Goal: Task Accomplishment & Management: Use online tool/utility

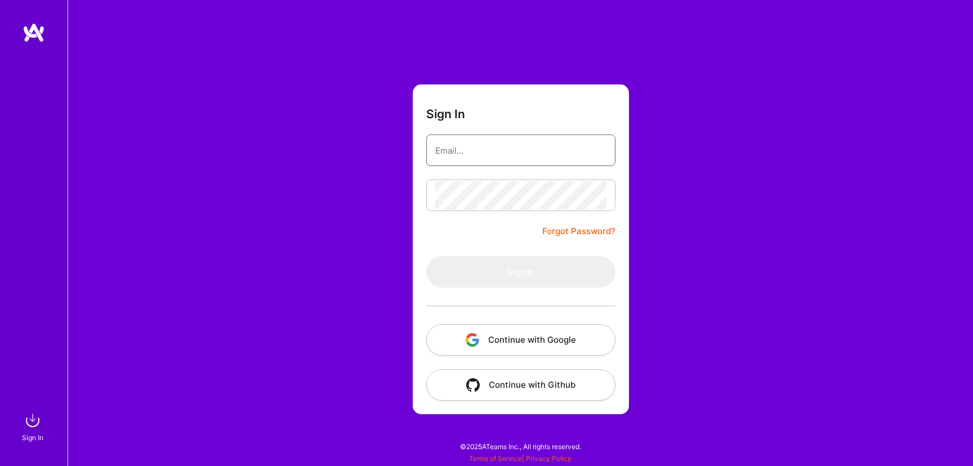
click at [494, 146] on input "email" at bounding box center [520, 150] width 171 height 29
click at [504, 153] on input "email" at bounding box center [520, 150] width 171 height 29
type input "[PERSON_NAME][EMAIL_ADDRESS][DOMAIN_NAME]"
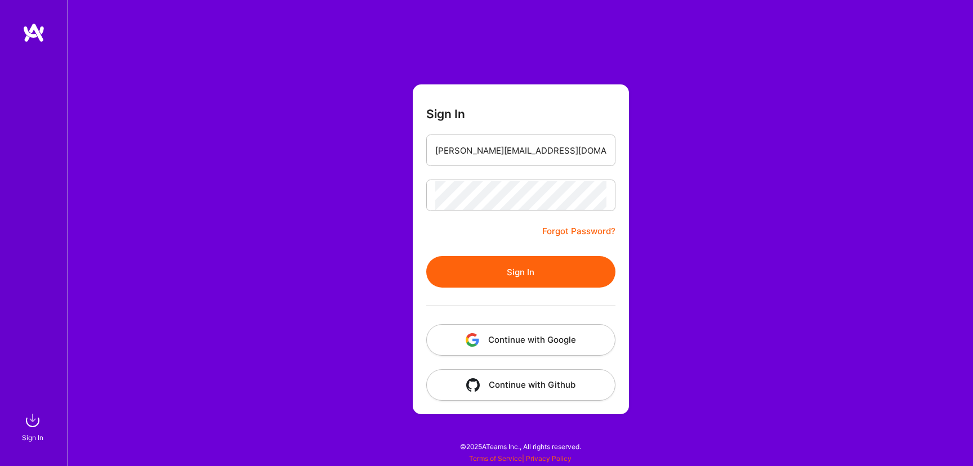
click at [521, 272] on button "Sign In" at bounding box center [520, 272] width 189 height 32
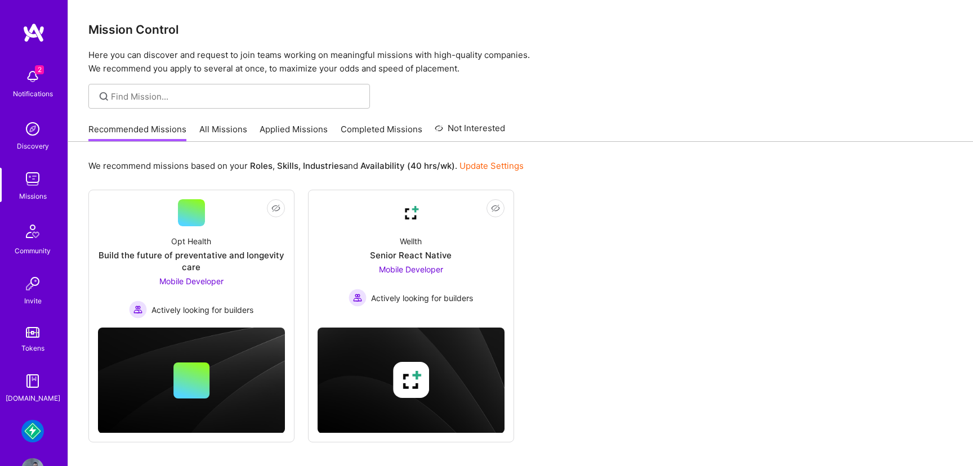
click at [33, 440] on img at bounding box center [32, 431] width 23 height 23
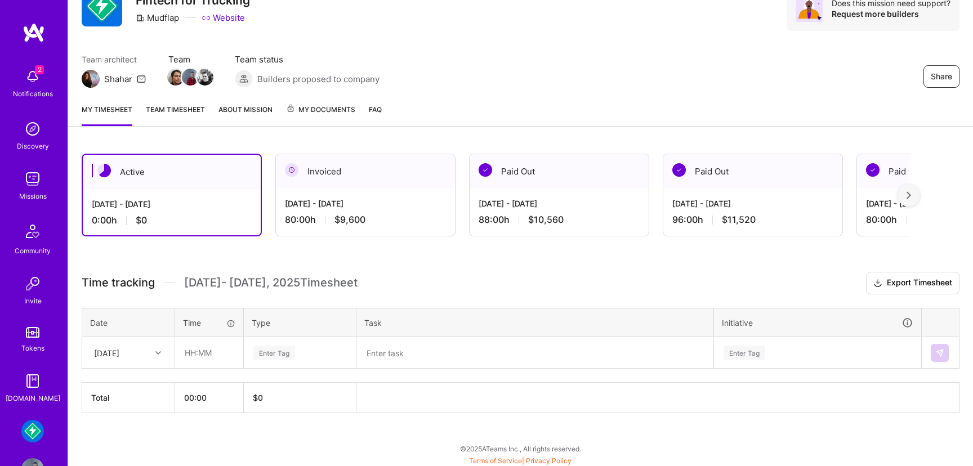
scroll to position [55, 0]
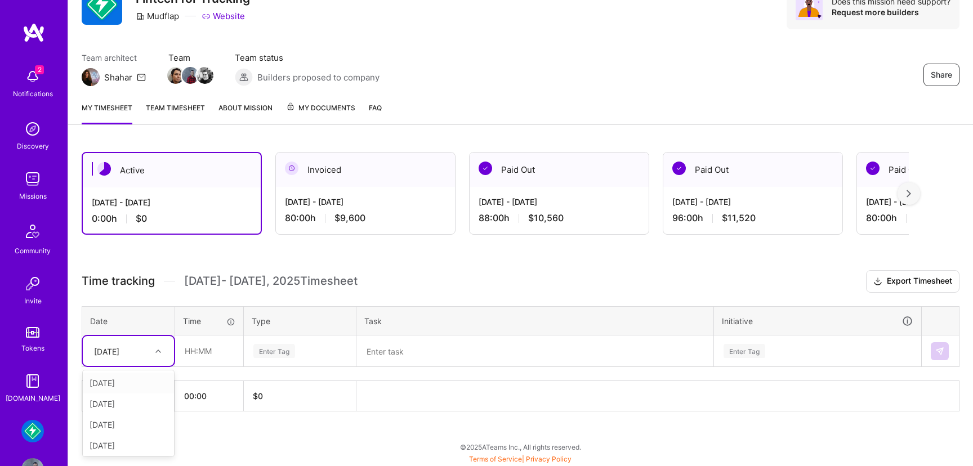
click at [153, 352] on div at bounding box center [159, 351] width 17 height 15
click at [432, 272] on h3 "Time tracking [DATE] - [DATE] Timesheet Export Timesheet" at bounding box center [521, 281] width 878 height 23
